Goal: Navigation & Orientation: Find specific page/section

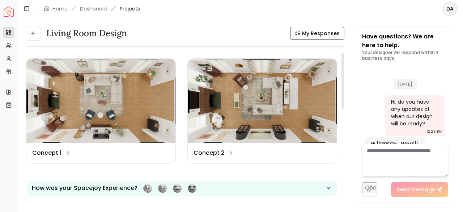
scroll to position [840, 0]
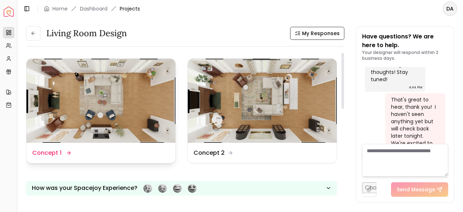
click at [93, 103] on img at bounding box center [100, 101] width 149 height 84
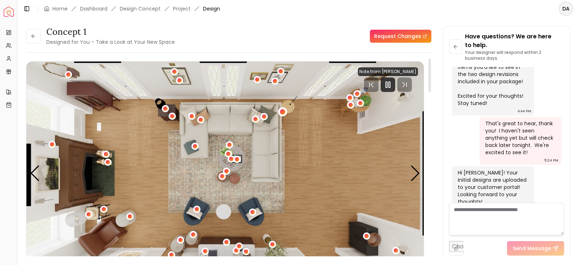
click at [281, 111] on div "1 / 6" at bounding box center [282, 111] width 5 height 5
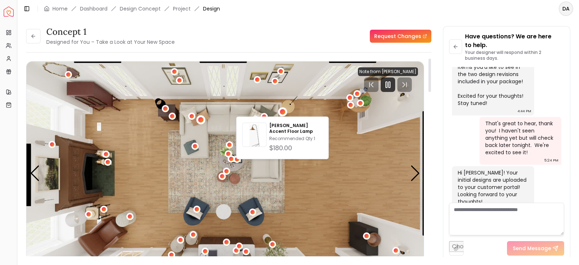
click at [199, 120] on div "1 / 6" at bounding box center [200, 119] width 5 height 5
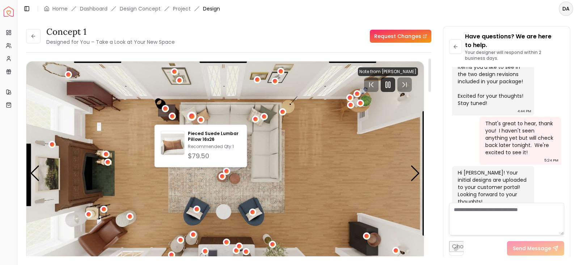
click at [193, 118] on div "1 / 6" at bounding box center [191, 115] width 5 height 5
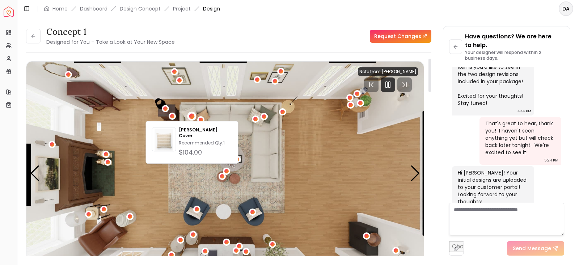
click at [146, 167] on img "1 / 6" at bounding box center [224, 174] width 397 height 224
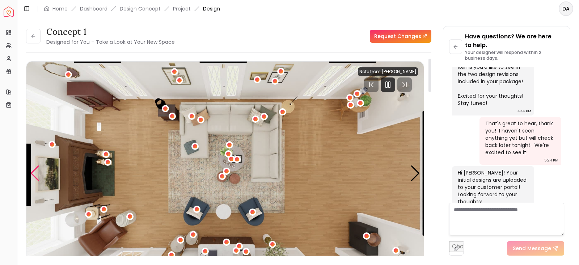
click at [31, 172] on div "Previous slide" at bounding box center [35, 173] width 10 height 16
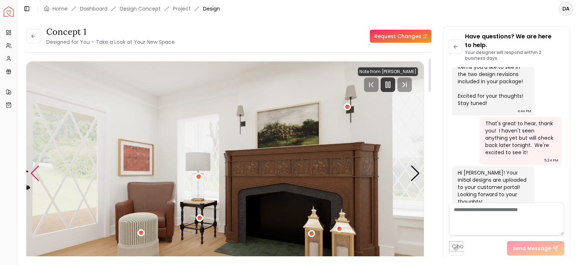
click at [30, 176] on div "Previous slide" at bounding box center [35, 173] width 10 height 16
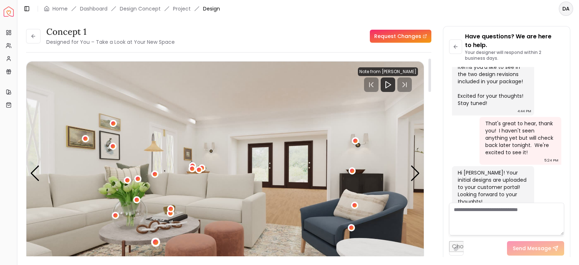
click at [156, 211] on div "5 / 6" at bounding box center [155, 242] width 5 height 5
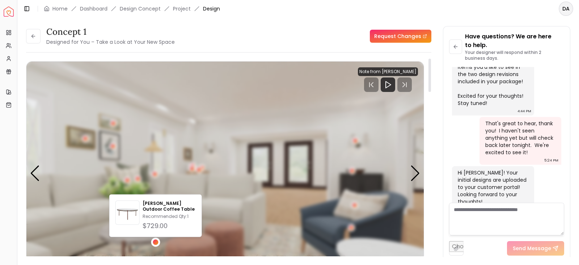
click at [156, 211] on div "5 / 6" at bounding box center [155, 242] width 5 height 5
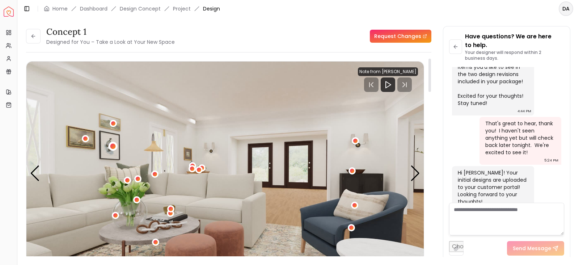
click at [112, 144] on div "5 / 6" at bounding box center [112, 146] width 5 height 5
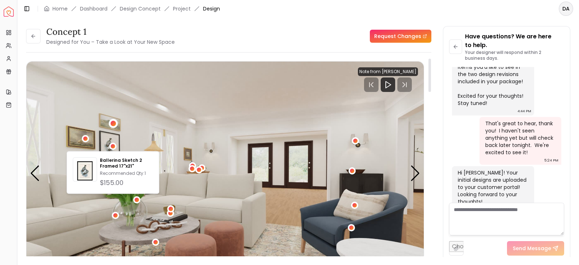
click at [111, 124] on div "5 / 6" at bounding box center [113, 123] width 5 height 5
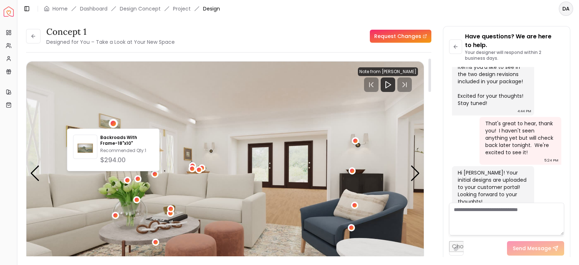
click at [88, 107] on img "5 / 6" at bounding box center [224, 174] width 397 height 224
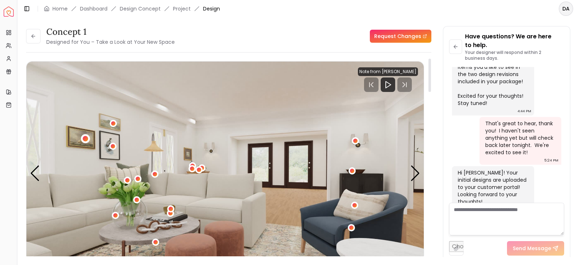
click at [85, 137] on div "5 / 6" at bounding box center [84, 138] width 5 height 5
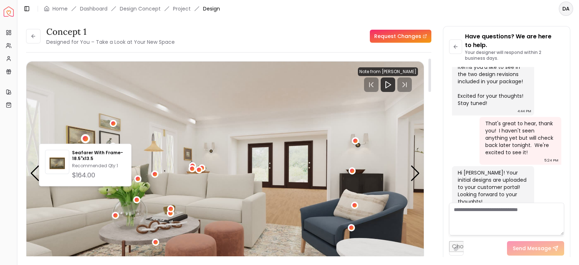
click at [67, 110] on img "5 / 6" at bounding box center [224, 174] width 397 height 224
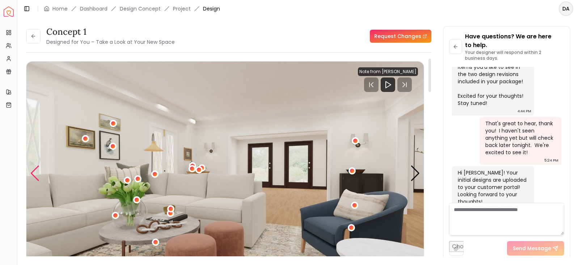
click at [35, 172] on div "Previous slide" at bounding box center [35, 173] width 10 height 16
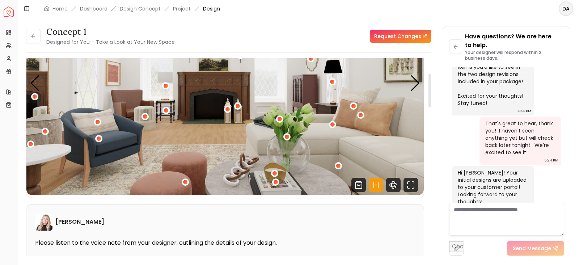
scroll to position [45, 0]
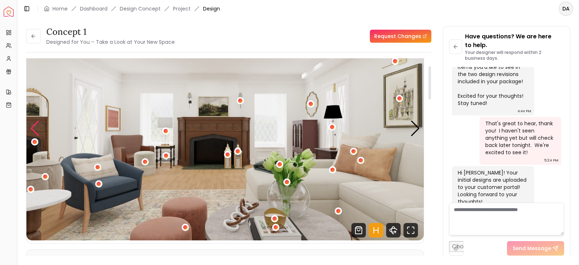
click at [34, 123] on div "Previous slide" at bounding box center [35, 128] width 10 height 16
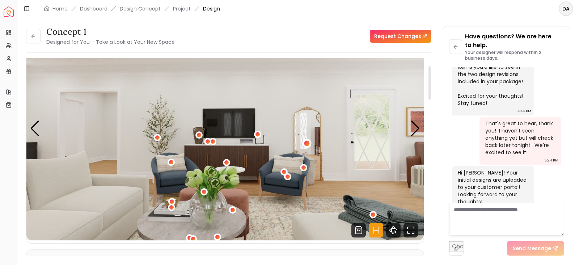
click at [305, 142] on div "3 / 6" at bounding box center [306, 142] width 5 height 5
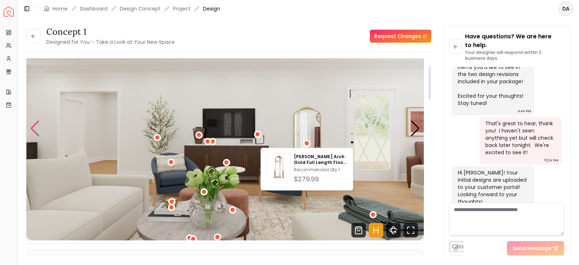
click at [33, 128] on div "Previous slide" at bounding box center [35, 128] width 10 height 16
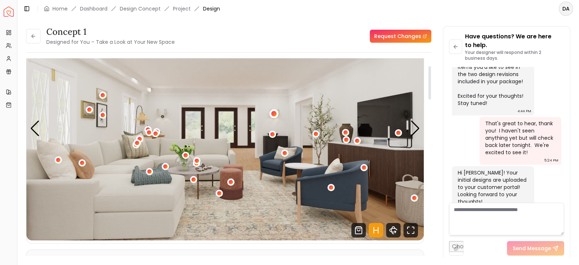
click at [273, 109] on div "2 / 6" at bounding box center [274, 113] width 9 height 9
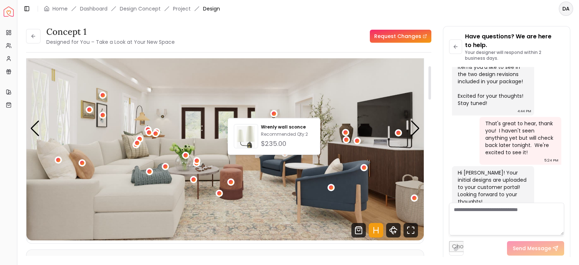
click at [78, 90] on img "2 / 6" at bounding box center [224, 129] width 397 height 224
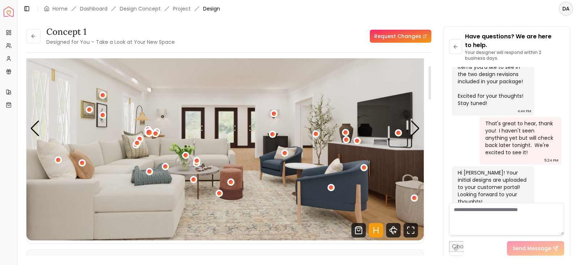
click at [147, 133] on div "2 / 6" at bounding box center [148, 132] width 5 height 5
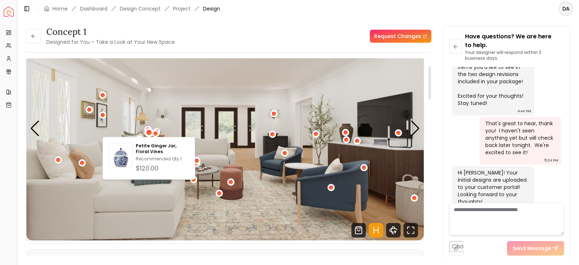
click at [358, 169] on img "2 / 6" at bounding box center [224, 129] width 397 height 224
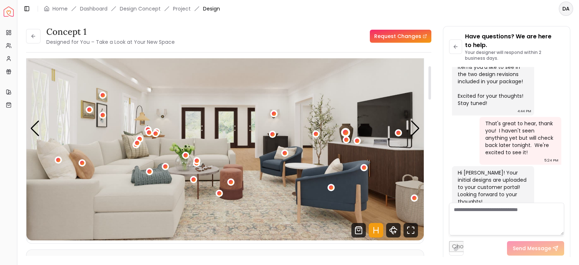
click at [343, 132] on div "2 / 6" at bounding box center [345, 132] width 5 height 5
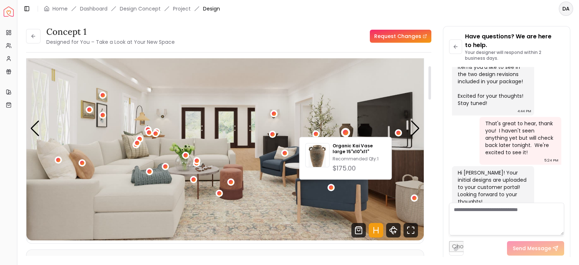
click at [340, 114] on img "2 / 6" at bounding box center [224, 129] width 397 height 224
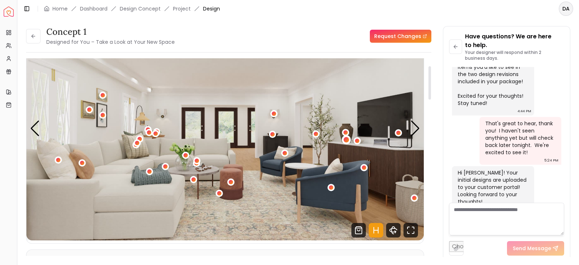
click at [346, 139] on div "2 / 6" at bounding box center [345, 139] width 5 height 5
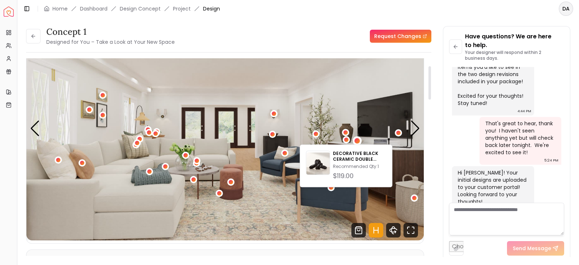
click at [356, 141] on div "2 / 6" at bounding box center [356, 140] width 5 height 5
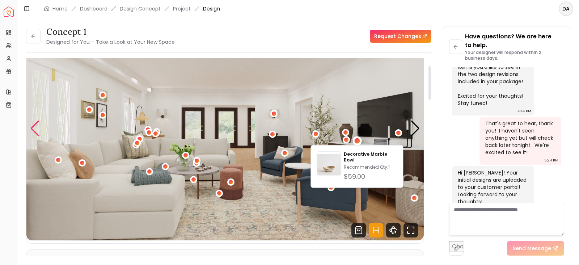
click at [34, 128] on div "Previous slide" at bounding box center [35, 128] width 10 height 16
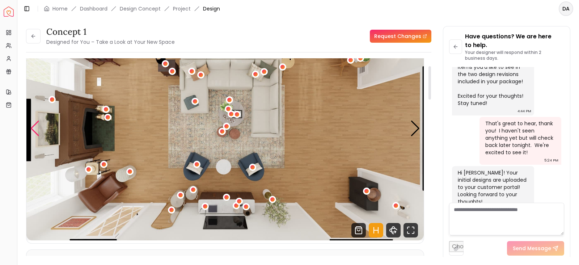
click at [34, 128] on div "Previous slide" at bounding box center [35, 128] width 10 height 16
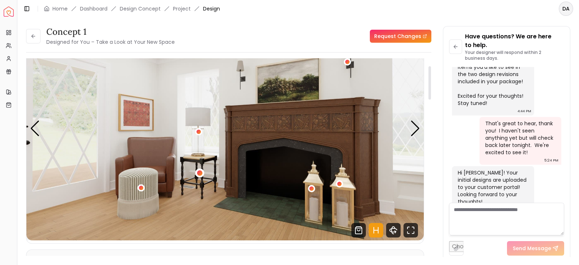
click at [197, 173] on div "6 / 6" at bounding box center [199, 172] width 5 height 5
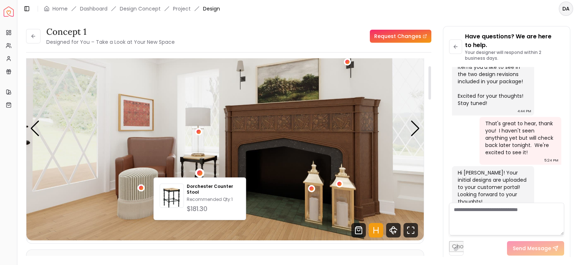
click at [197, 134] on div "6 / 6" at bounding box center [198, 131] width 7 height 7
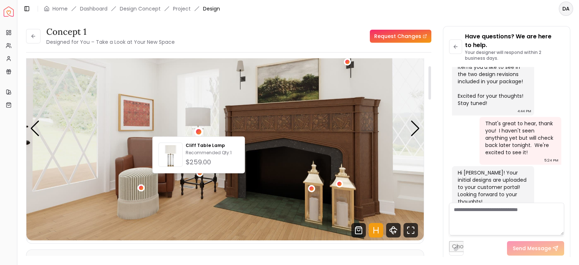
click at [405, 125] on img "6 / 6" at bounding box center [224, 129] width 397 height 224
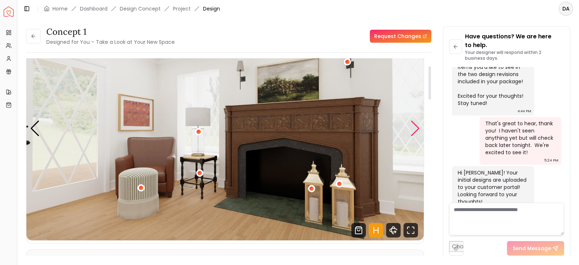
click at [420, 128] on div "Next slide" at bounding box center [415, 128] width 10 height 16
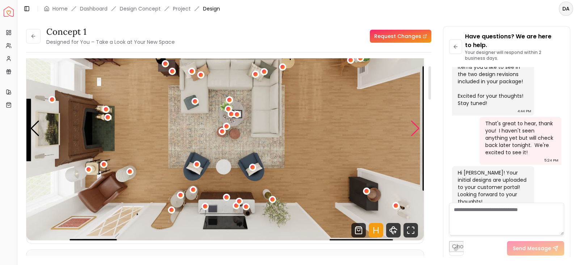
click at [417, 128] on div "Next slide" at bounding box center [415, 128] width 10 height 16
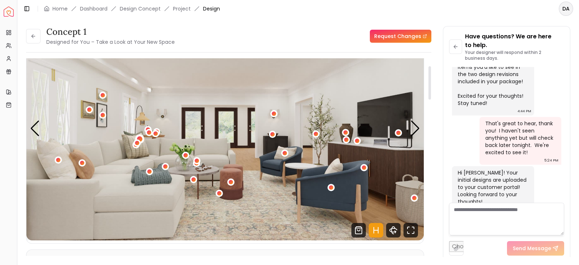
click at [139, 135] on div "2 / 6" at bounding box center [139, 139] width 9 height 9
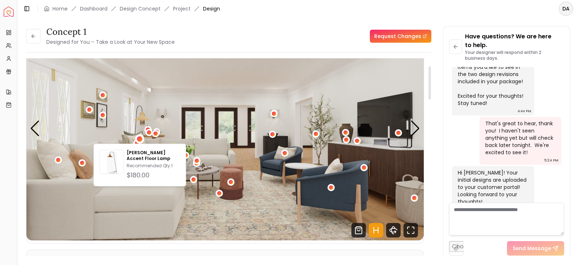
click at [248, 114] on img "2 / 6" at bounding box center [224, 129] width 397 height 224
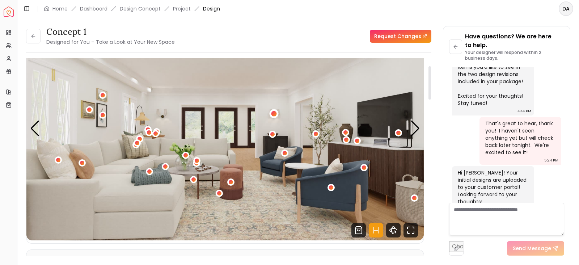
click at [274, 111] on div "2 / 6" at bounding box center [273, 113] width 5 height 5
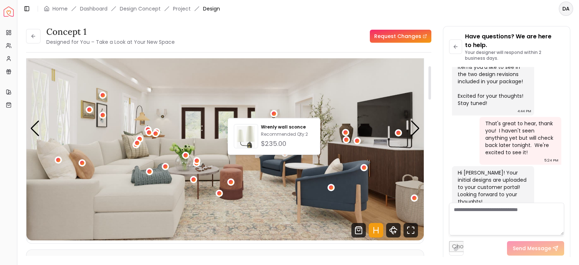
click at [247, 208] on img "2 / 6" at bounding box center [224, 129] width 397 height 224
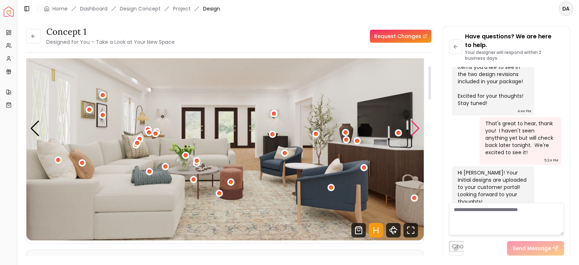
click at [411, 131] on div "Next slide" at bounding box center [415, 128] width 10 height 16
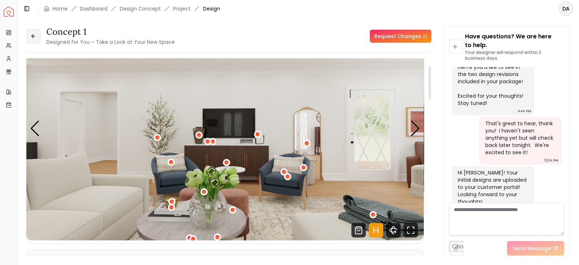
click at [29, 35] on button at bounding box center [33, 36] width 14 height 14
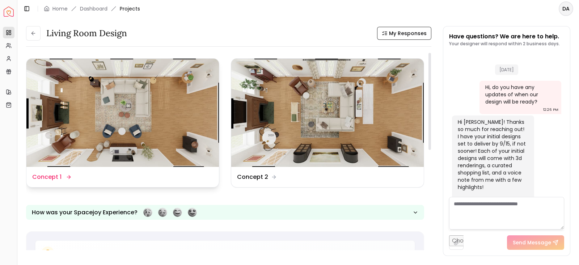
scroll to position [576, 0]
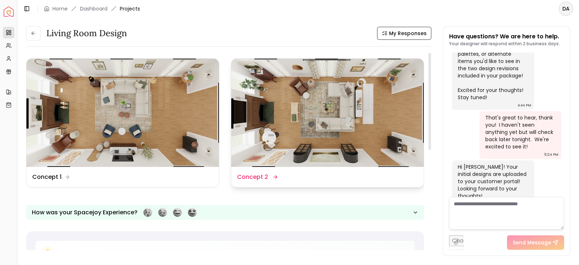
click at [341, 115] on img at bounding box center [327, 113] width 192 height 108
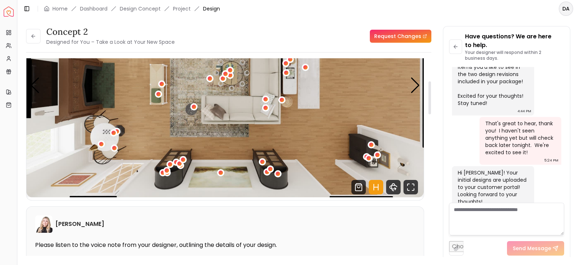
scroll to position [45, 0]
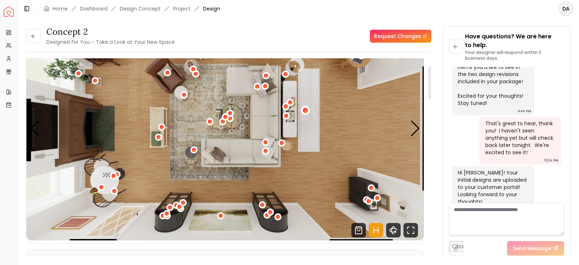
click at [305, 109] on div "1 / 6" at bounding box center [304, 110] width 5 height 5
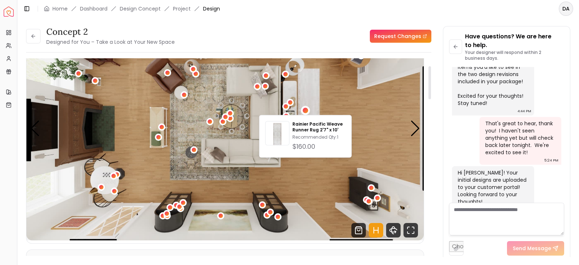
click at [225, 198] on img "1 / 6" at bounding box center [224, 129] width 397 height 224
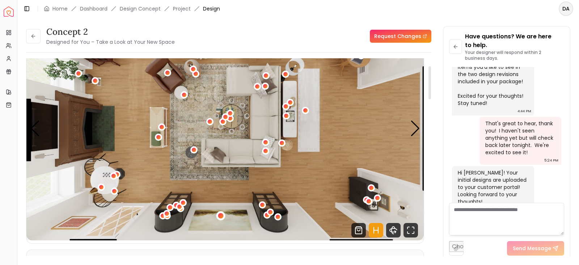
click at [218, 211] on div "1 / 6" at bounding box center [220, 215] width 5 height 5
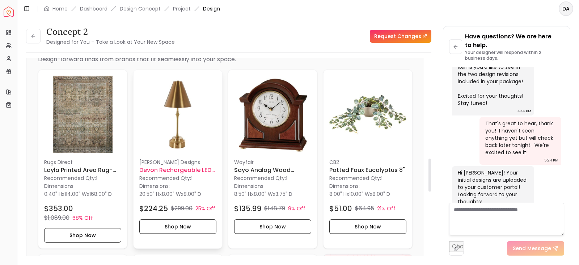
scroll to position [723, 0]
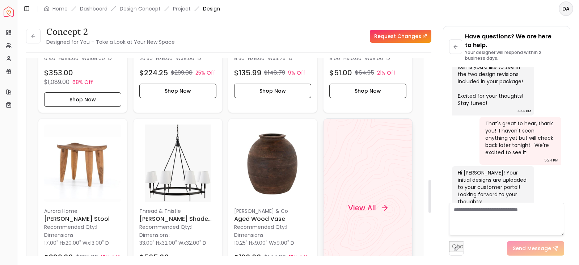
click at [347, 211] on div "View All" at bounding box center [367, 207] width 89 height 179
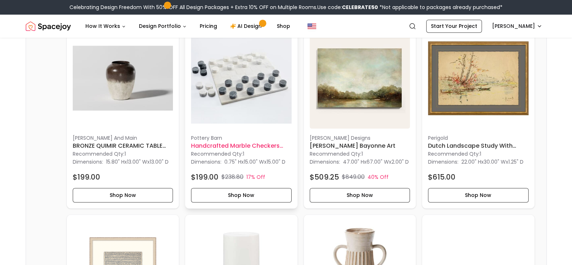
scroll to position [1402, 0]
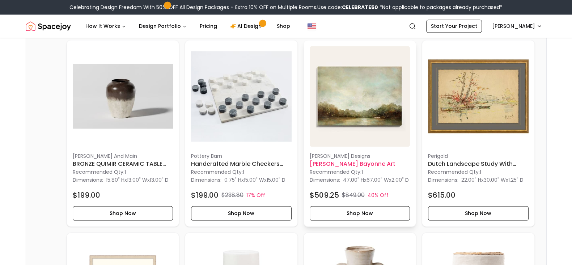
click at [351, 131] on img at bounding box center [360, 96] width 101 height 101
click at [471, 135] on img at bounding box center [478, 96] width 101 height 101
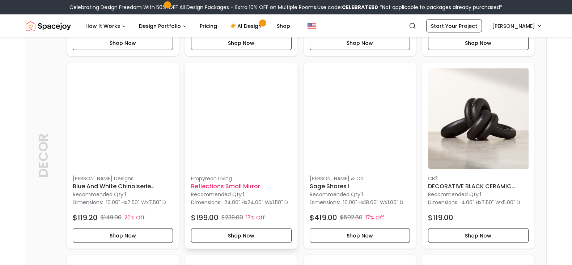
scroll to position [1854, 0]
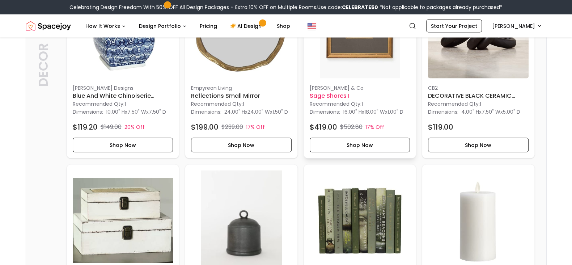
click at [371, 79] on img at bounding box center [360, 28] width 101 height 101
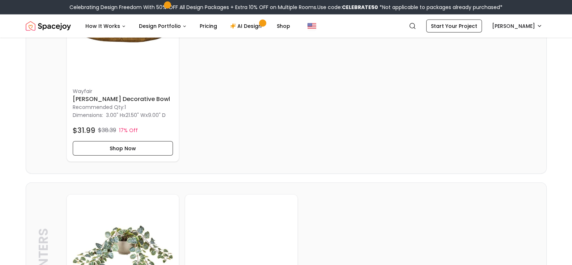
scroll to position [2442, 0]
